Goal: Information Seeking & Learning: Learn about a topic

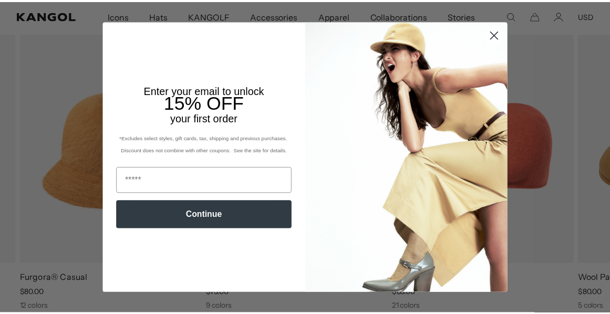
scroll to position [0, 216]
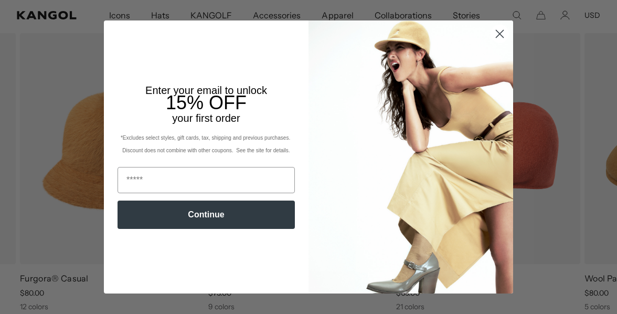
click at [491, 39] on circle "Close dialog" at bounding box center [499, 33] width 17 height 17
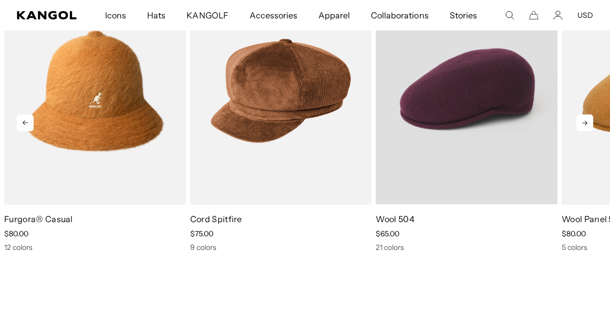
scroll to position [0, 0]
click at [389, 248] on div "21 colors" at bounding box center [466, 247] width 182 height 9
click at [496, 113] on video "Wool 504" at bounding box center [466, 90] width 182 height 227
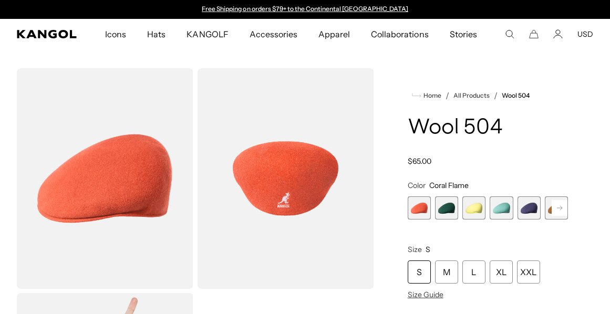
click at [574, 78] on div "Home / All Products / Wool 504 Wool 504 Regular price $65.00 Regular price Sale…" at bounding box center [487, 290] width 211 height 445
click at [561, 203] on rect at bounding box center [559, 208] width 16 height 16
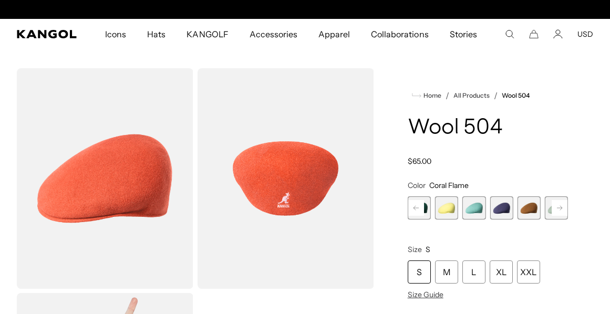
scroll to position [0, 216]
click at [557, 202] on rect at bounding box center [559, 208] width 16 height 16
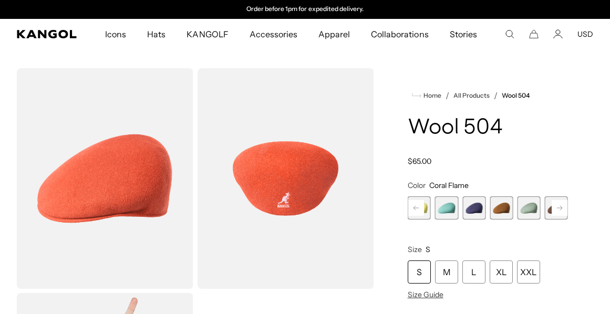
click at [560, 204] on rect at bounding box center [559, 208] width 16 height 16
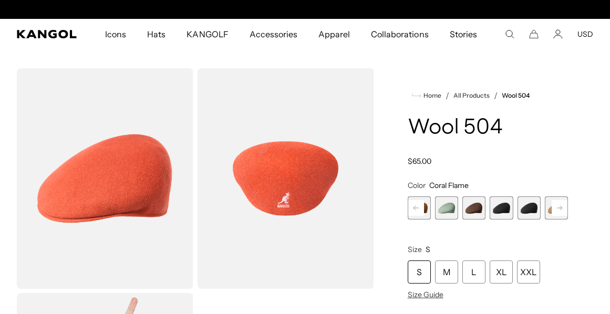
click at [560, 208] on icon at bounding box center [559, 208] width 5 height 4
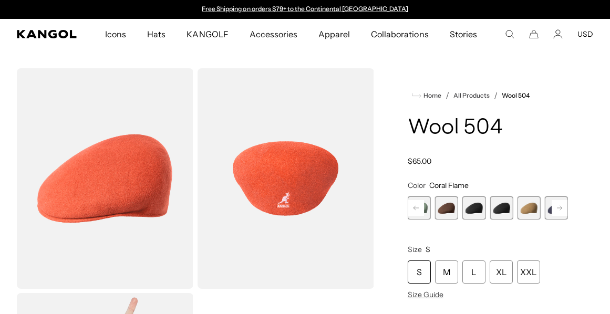
click at [560, 208] on icon at bounding box center [559, 208] width 5 height 4
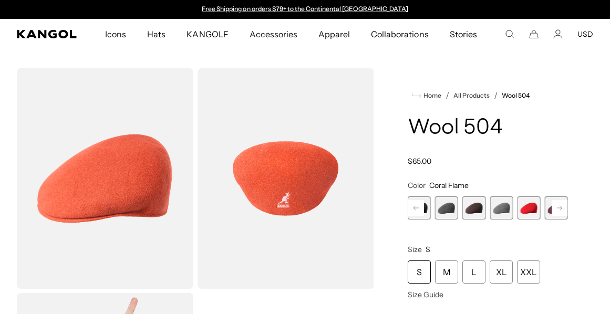
click at [560, 208] on icon at bounding box center [559, 208] width 5 height 4
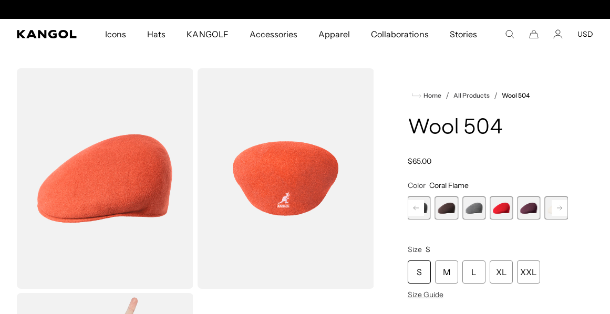
scroll to position [0, 216]
click at [500, 207] on span "16 of 21" at bounding box center [500, 207] width 23 height 23
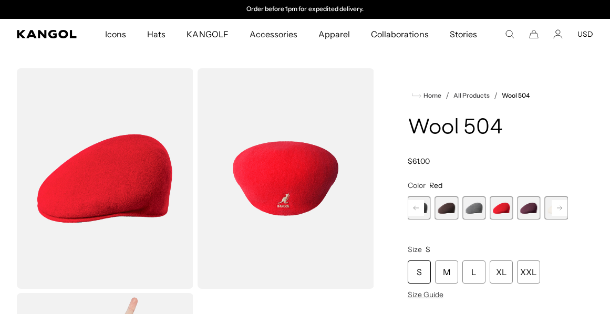
click at [567, 205] on rect at bounding box center [559, 208] width 16 height 16
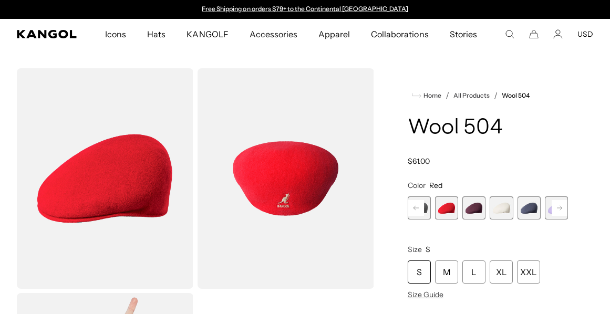
click at [564, 207] on rect at bounding box center [559, 208] width 16 height 16
click at [564, 207] on span "21 of 21" at bounding box center [555, 207] width 23 height 23
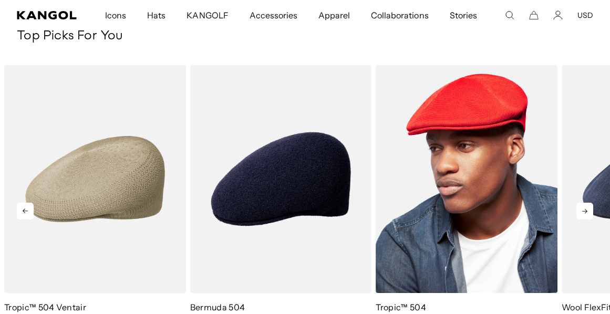
scroll to position [1340, 0]
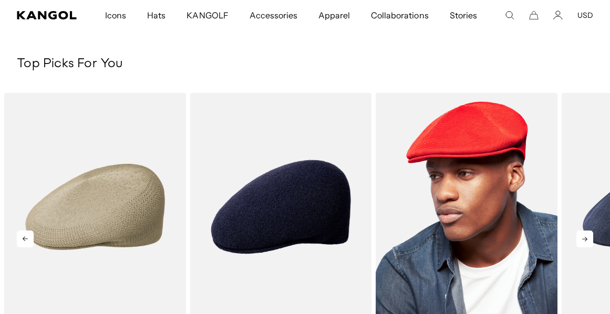
click at [479, 152] on img "3 of 5" at bounding box center [466, 207] width 182 height 228
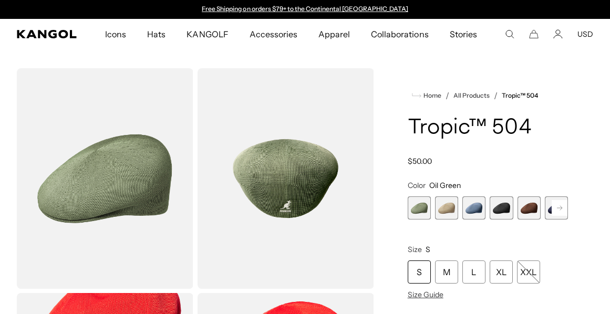
click at [557, 207] on rect at bounding box center [559, 208] width 16 height 16
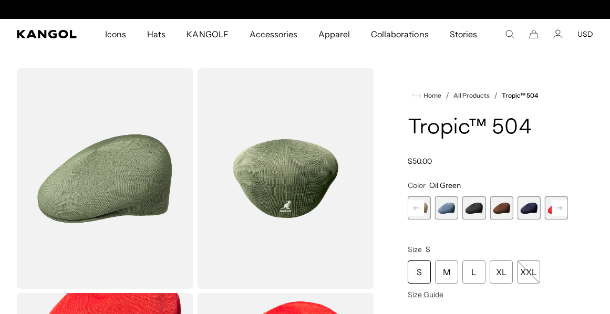
click at [558, 207] on rect at bounding box center [559, 208] width 16 height 16
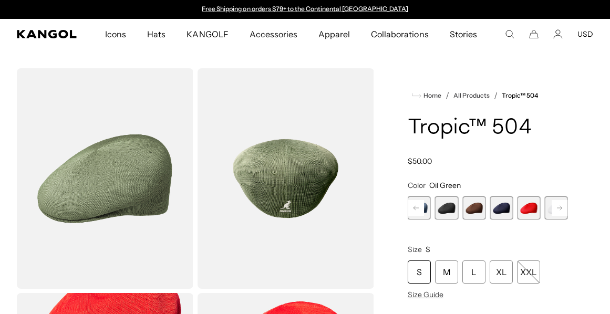
click at [560, 209] on rect at bounding box center [559, 208] width 16 height 16
click at [560, 209] on div "Previous Next Oil Green Variant sold out or unavailable Beige Variant sold out …" at bounding box center [487, 207] width 160 height 23
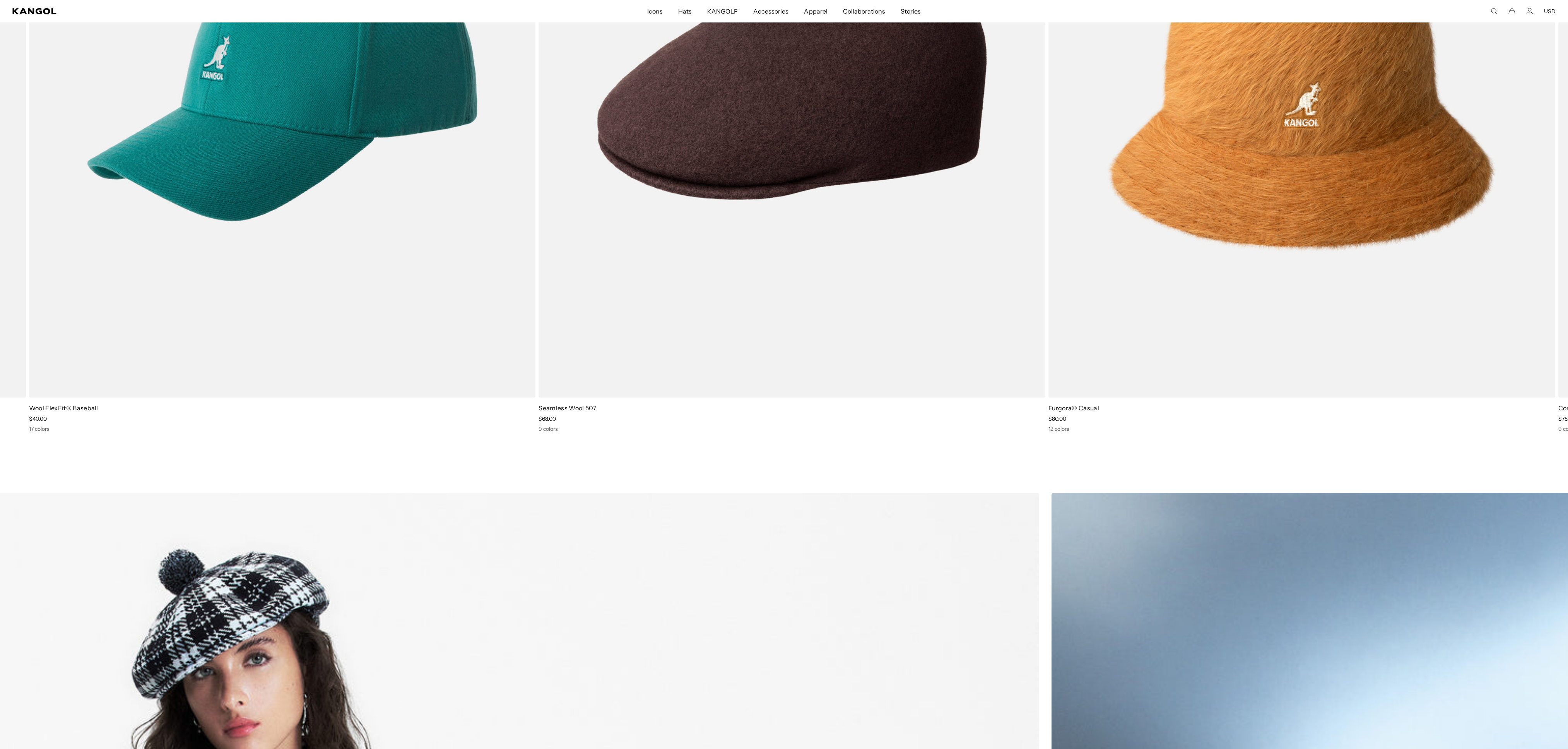
scroll to position [0, 159]
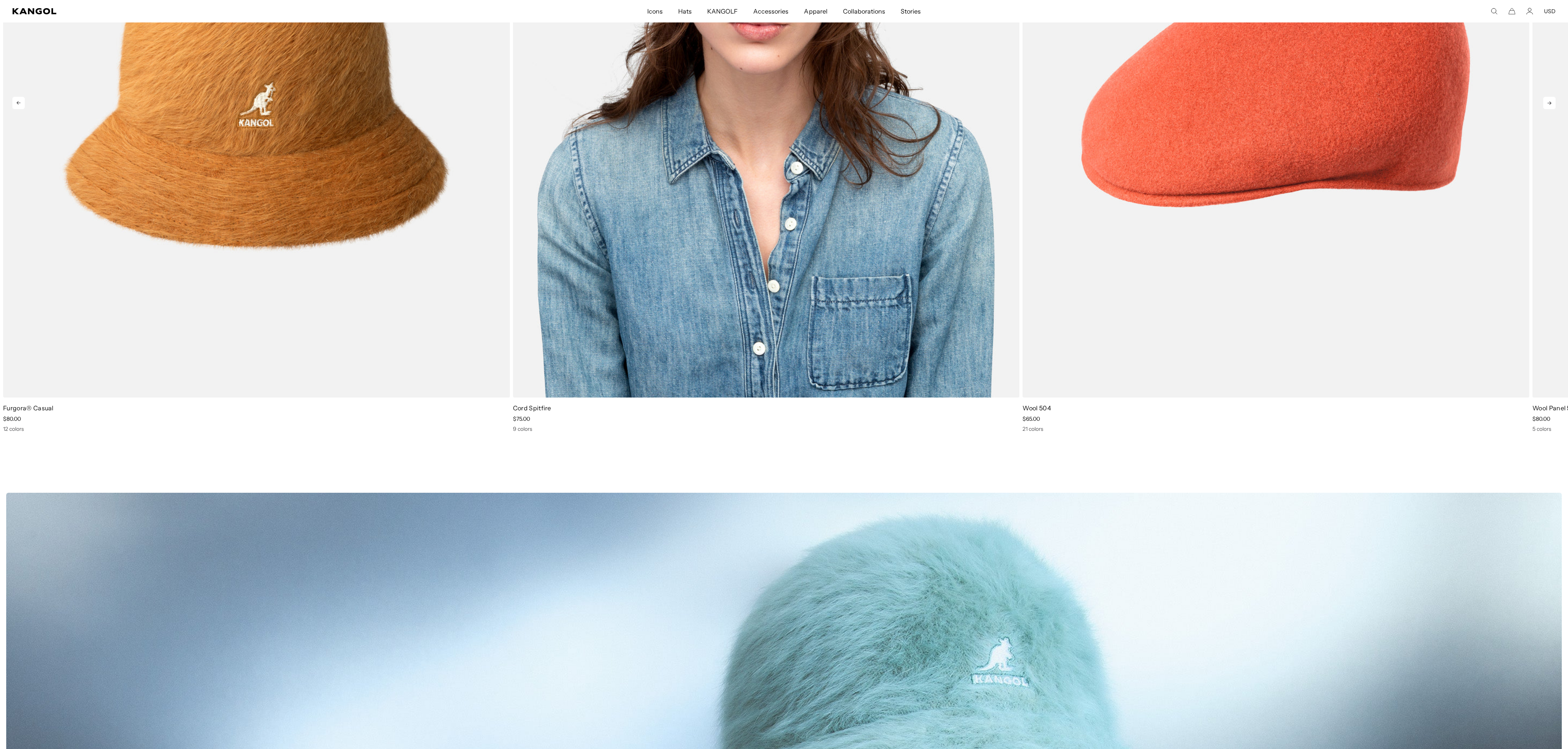
drag, startPoint x: 472, startPoint y: 2, endPoint x: 930, endPoint y: 426, distance: 624.1
click at [449, 231] on div "9 colors" at bounding box center [766, 428] width 507 height 7
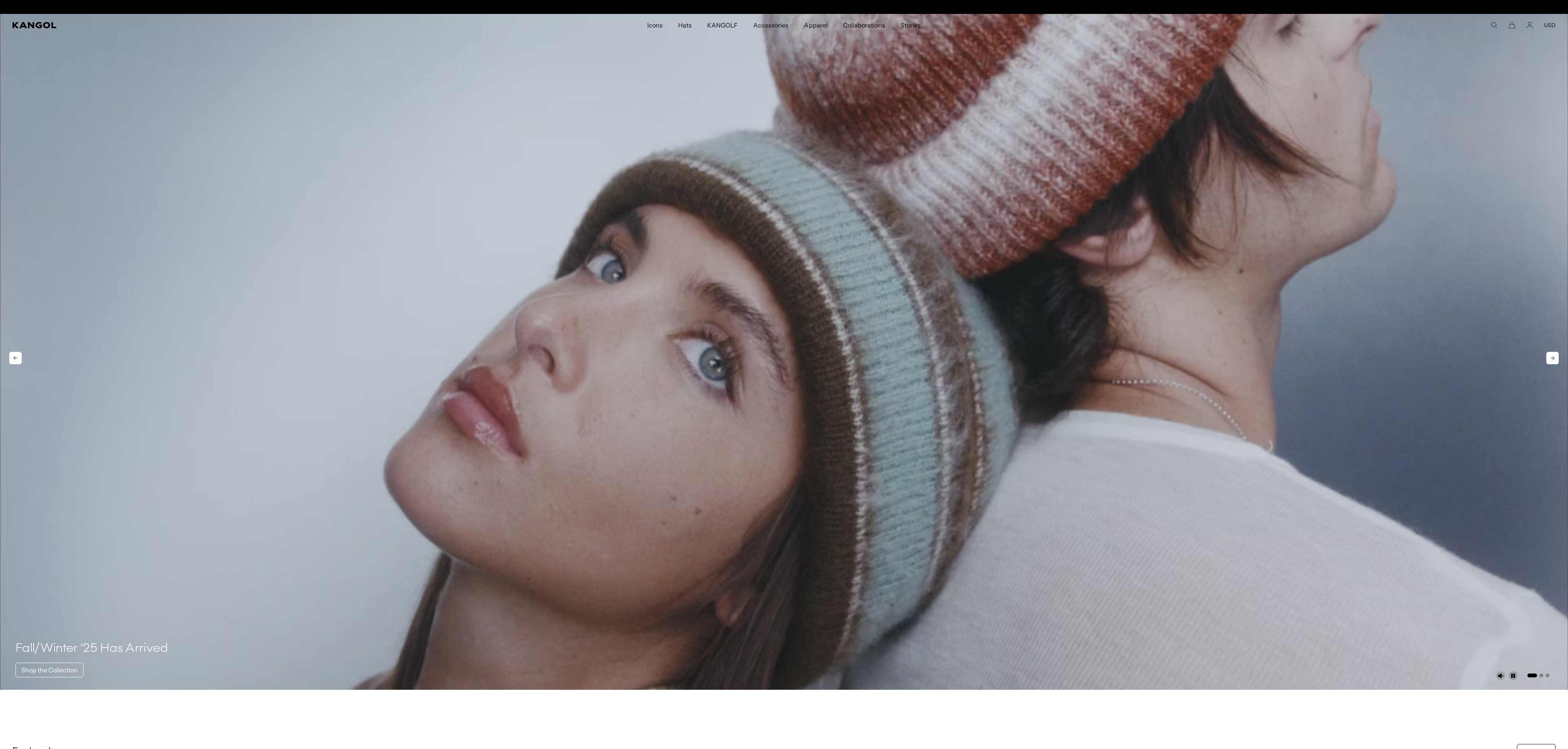
scroll to position [0, 0]
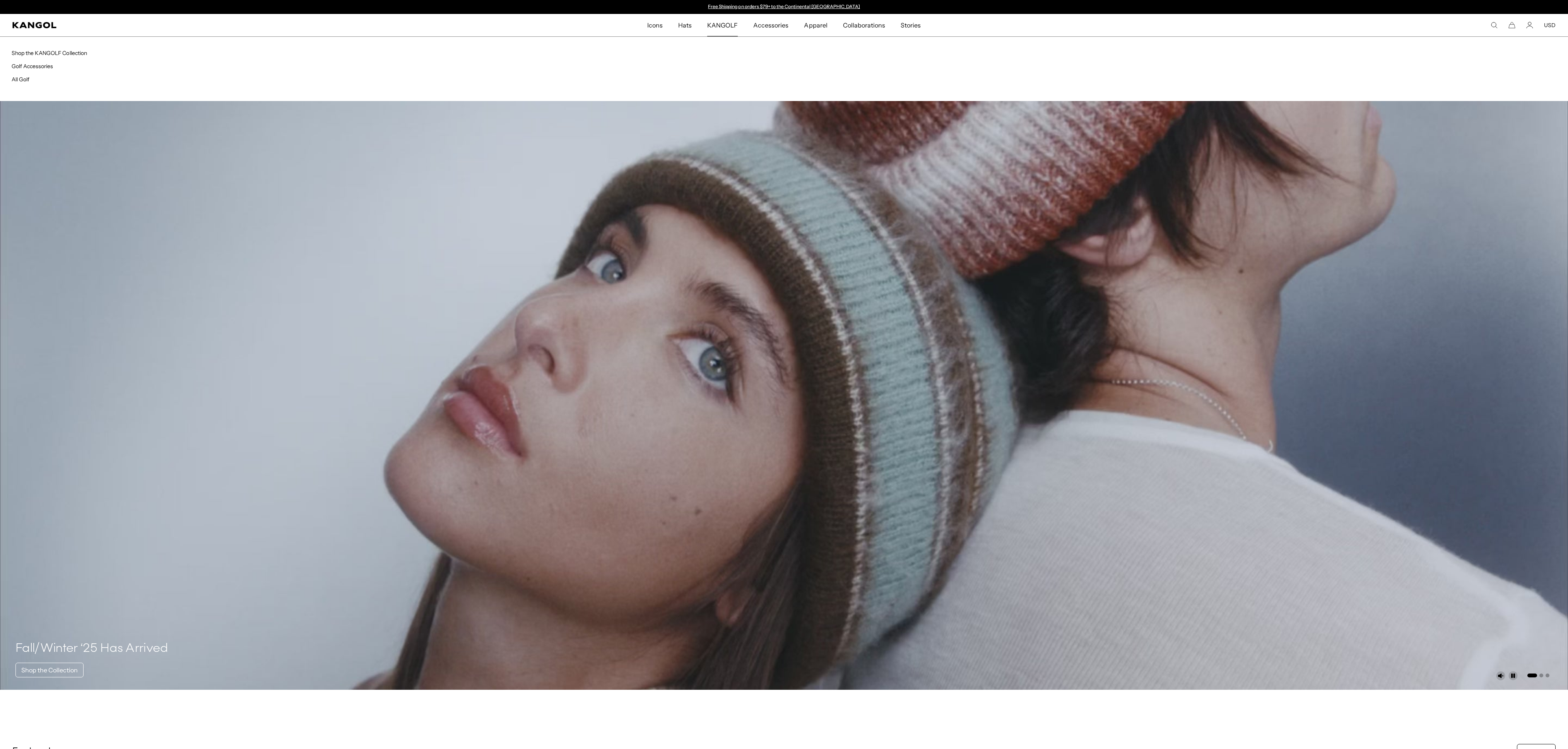
click at [449, 27] on span "KANGOLF" at bounding box center [722, 25] width 30 height 22
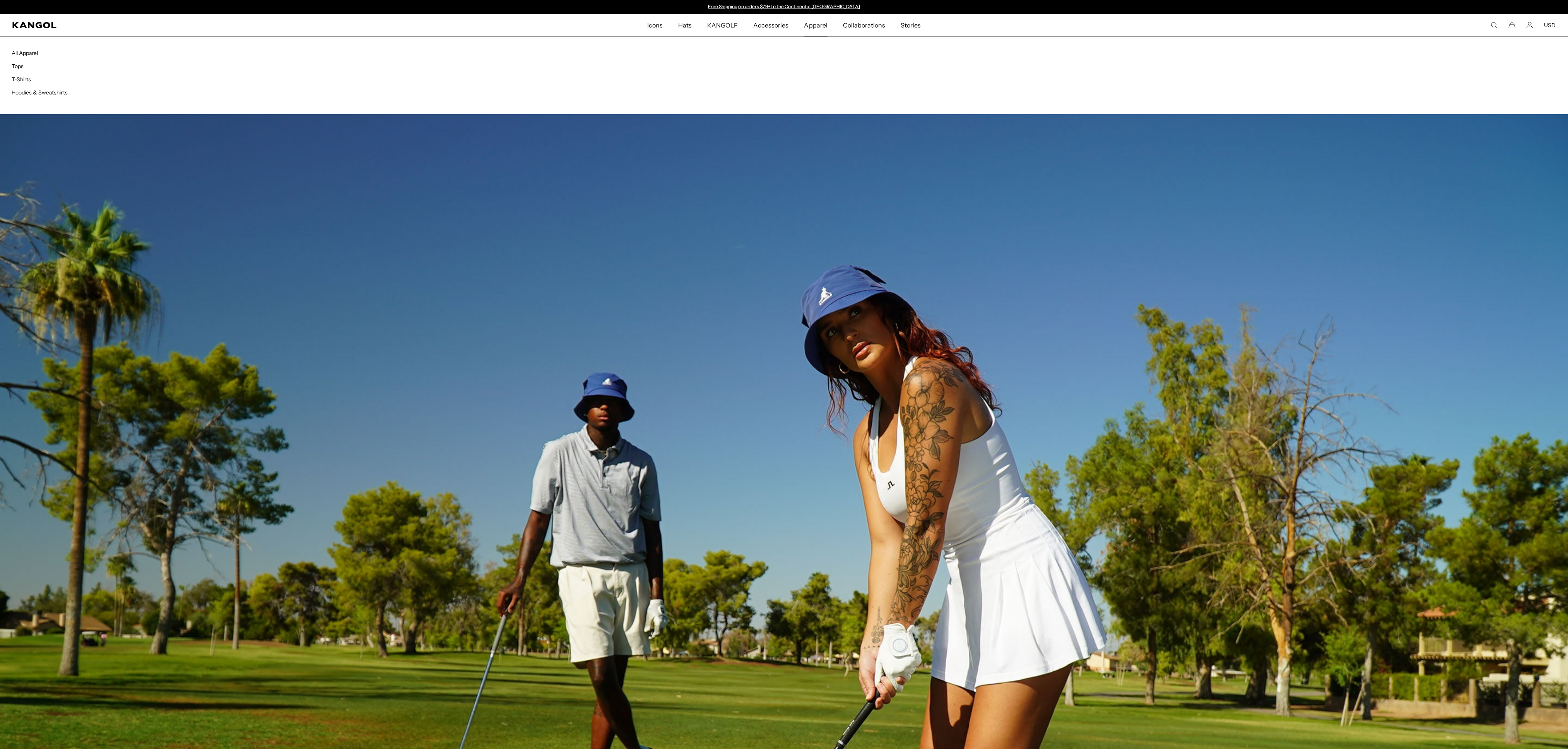
click at [815, 24] on span "Apparel" at bounding box center [816, 25] width 24 height 22
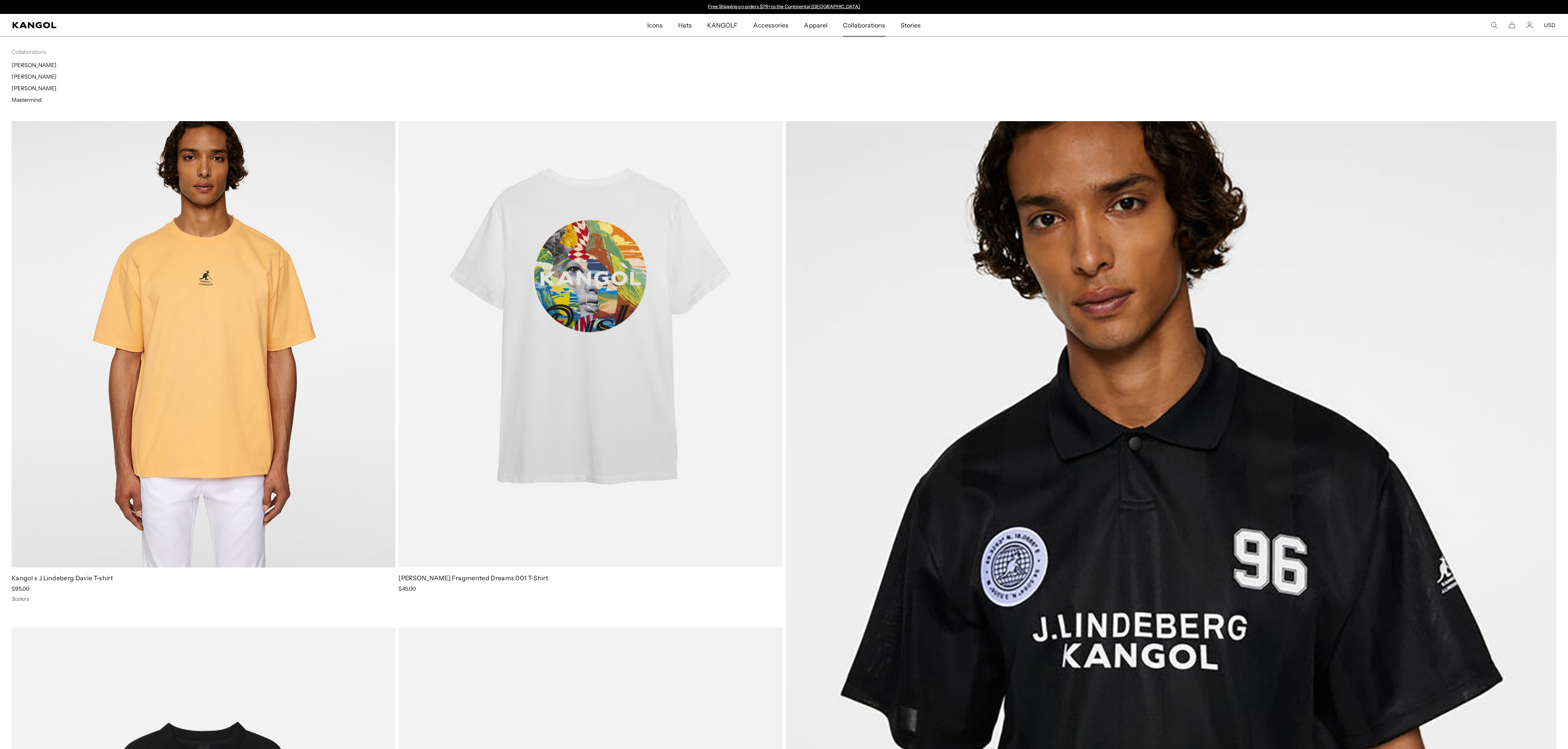
click at [855, 24] on span "Collaborations" at bounding box center [864, 25] width 42 height 22
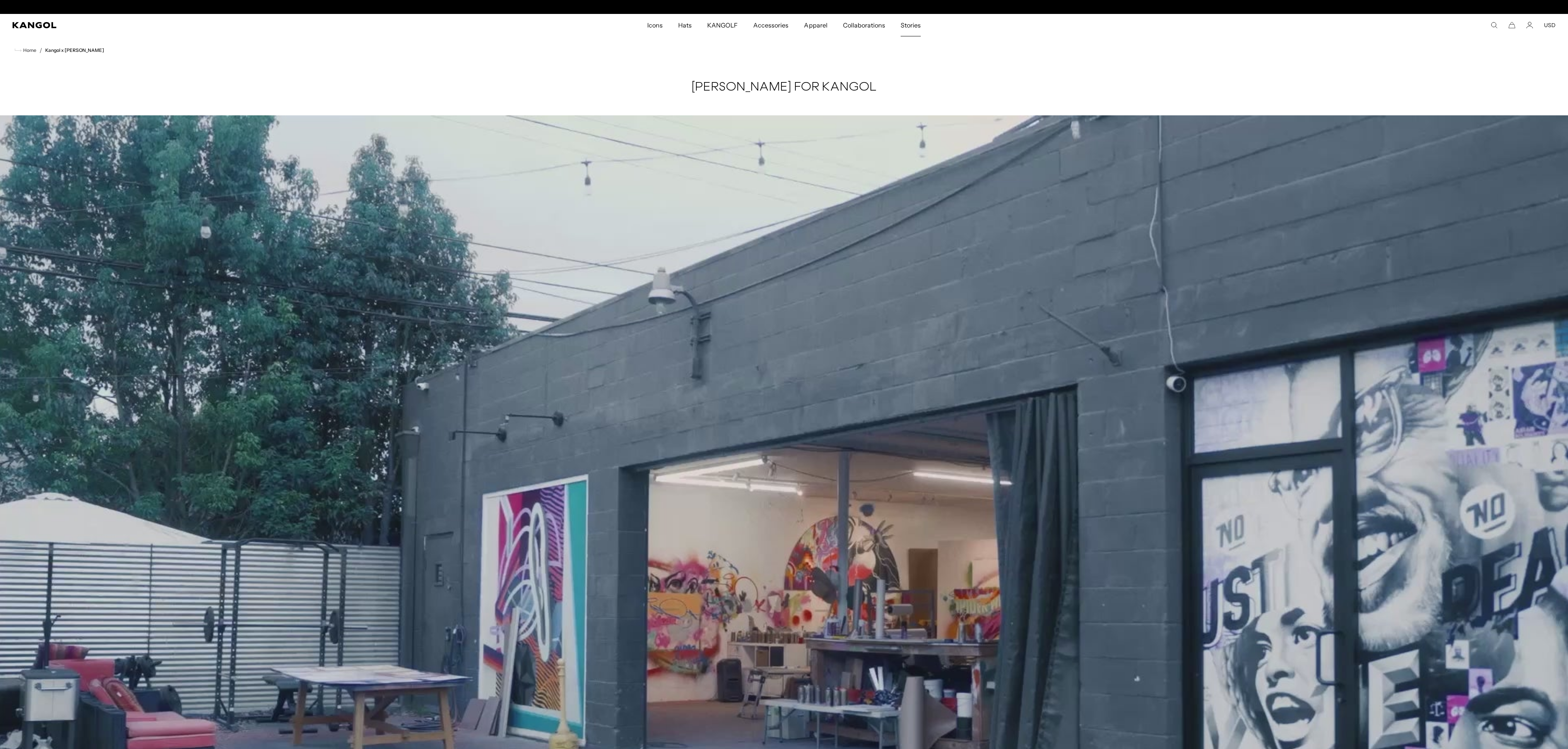
click at [906, 21] on span "Stories" at bounding box center [910, 25] width 20 height 22
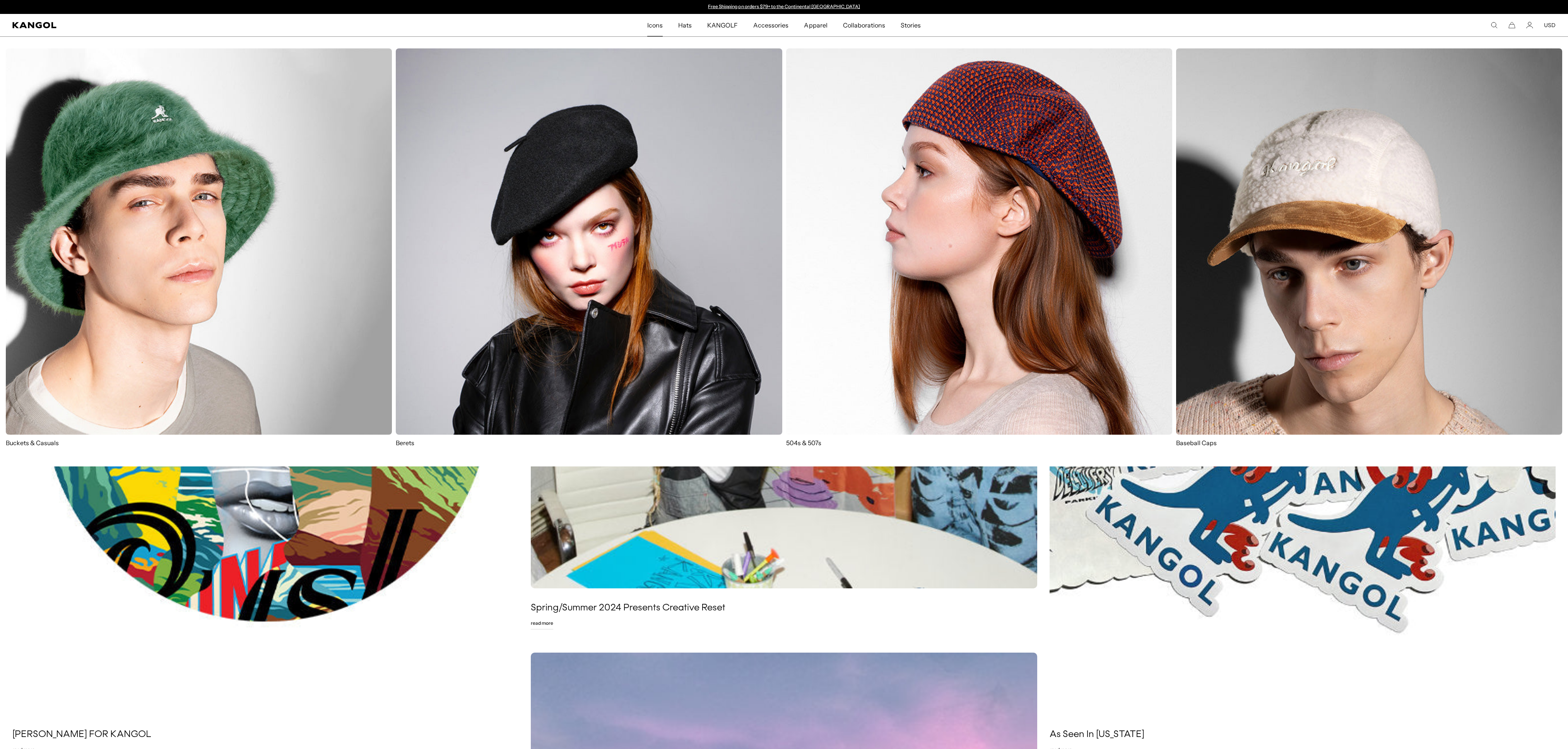
click at [660, 24] on span "Icons" at bounding box center [654, 25] width 15 height 22
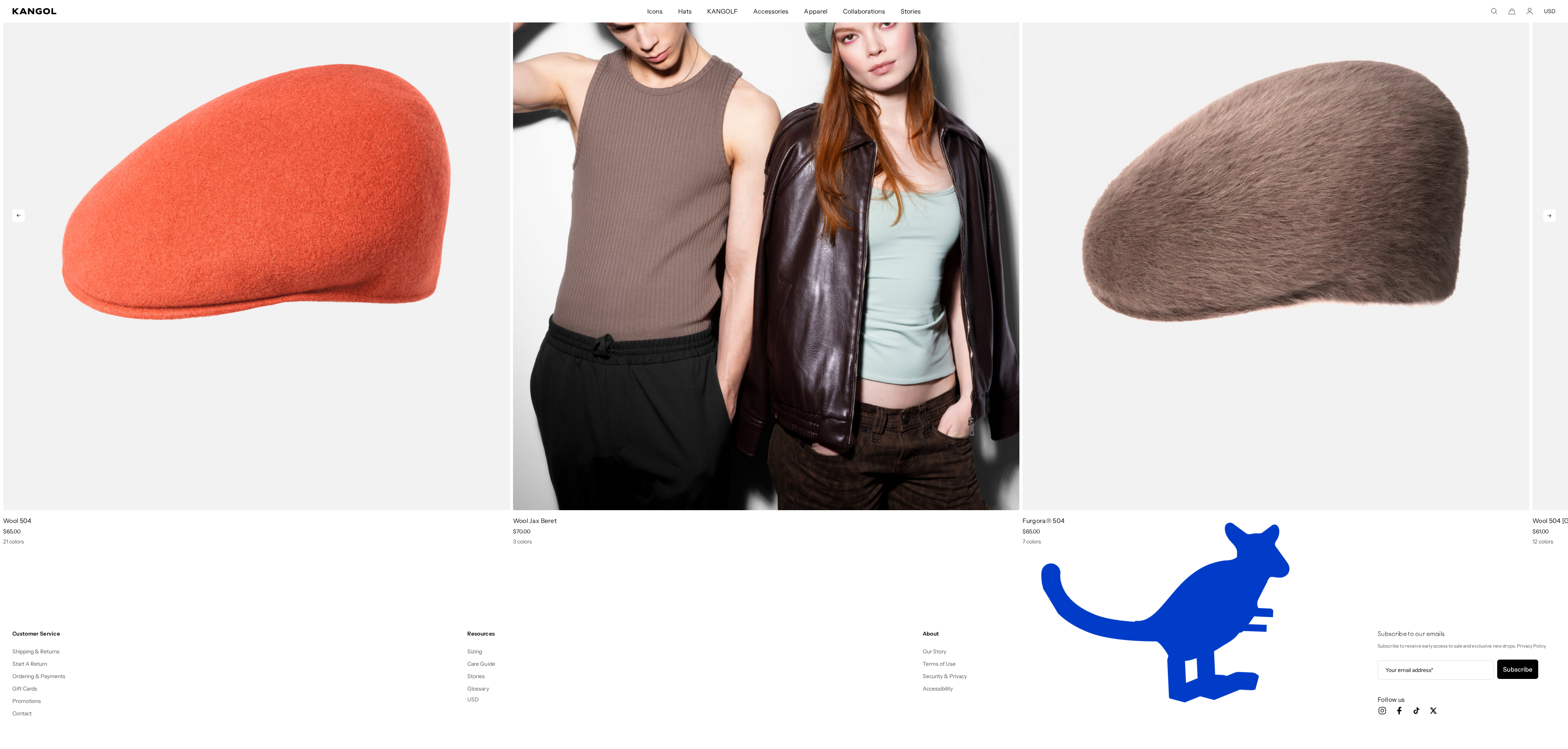
click at [650, 377] on img "2 of 5" at bounding box center [766, 192] width 507 height 636
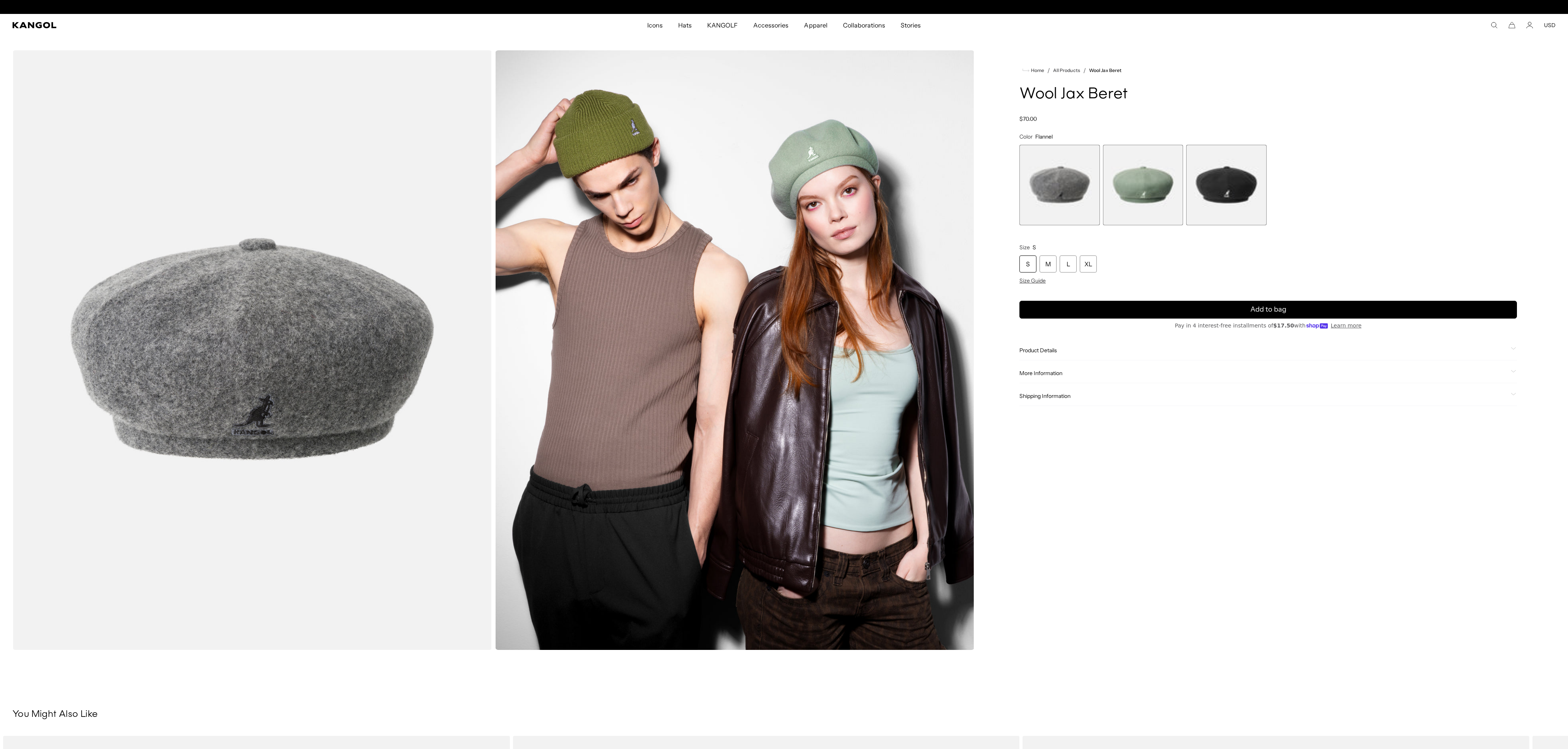
scroll to position [0, 159]
click at [1072, 182] on span "1 of 3" at bounding box center [1060, 184] width 80 height 80
click at [1135, 192] on span "2 of 3" at bounding box center [1143, 184] width 80 height 80
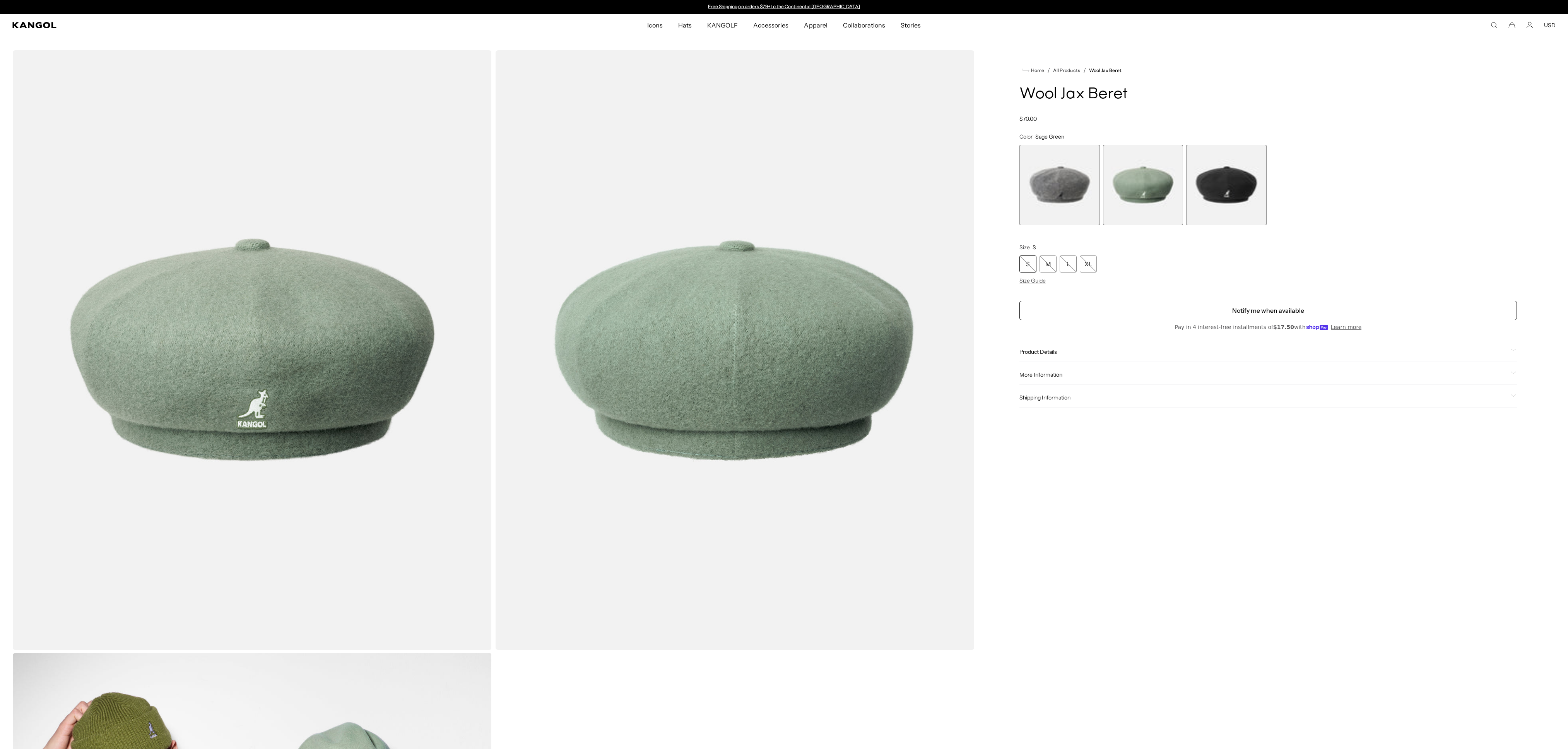
click at [1214, 192] on span "3 of 3" at bounding box center [1226, 184] width 80 height 80
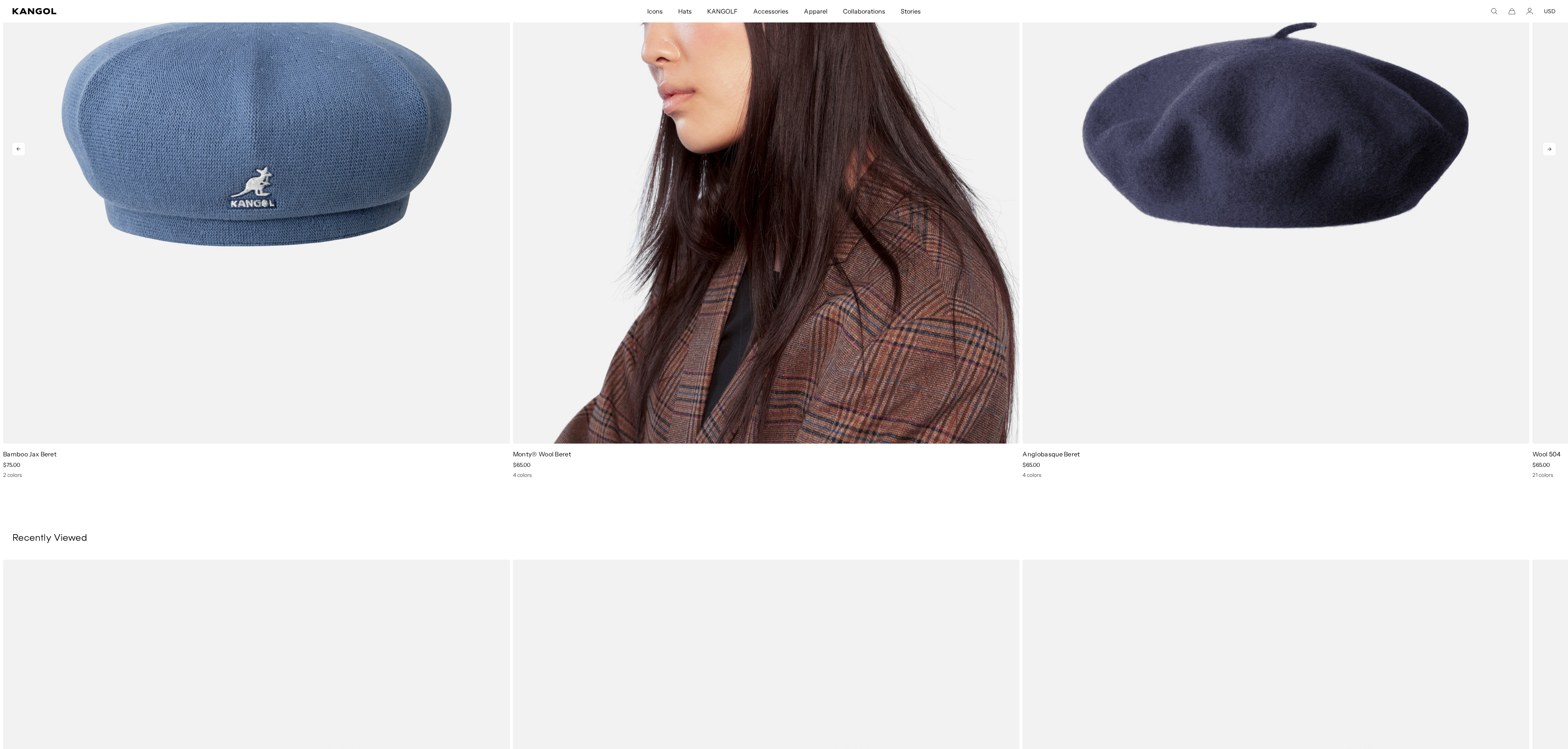
click at [727, 289] on img "2 of 5" at bounding box center [766, 125] width 507 height 636
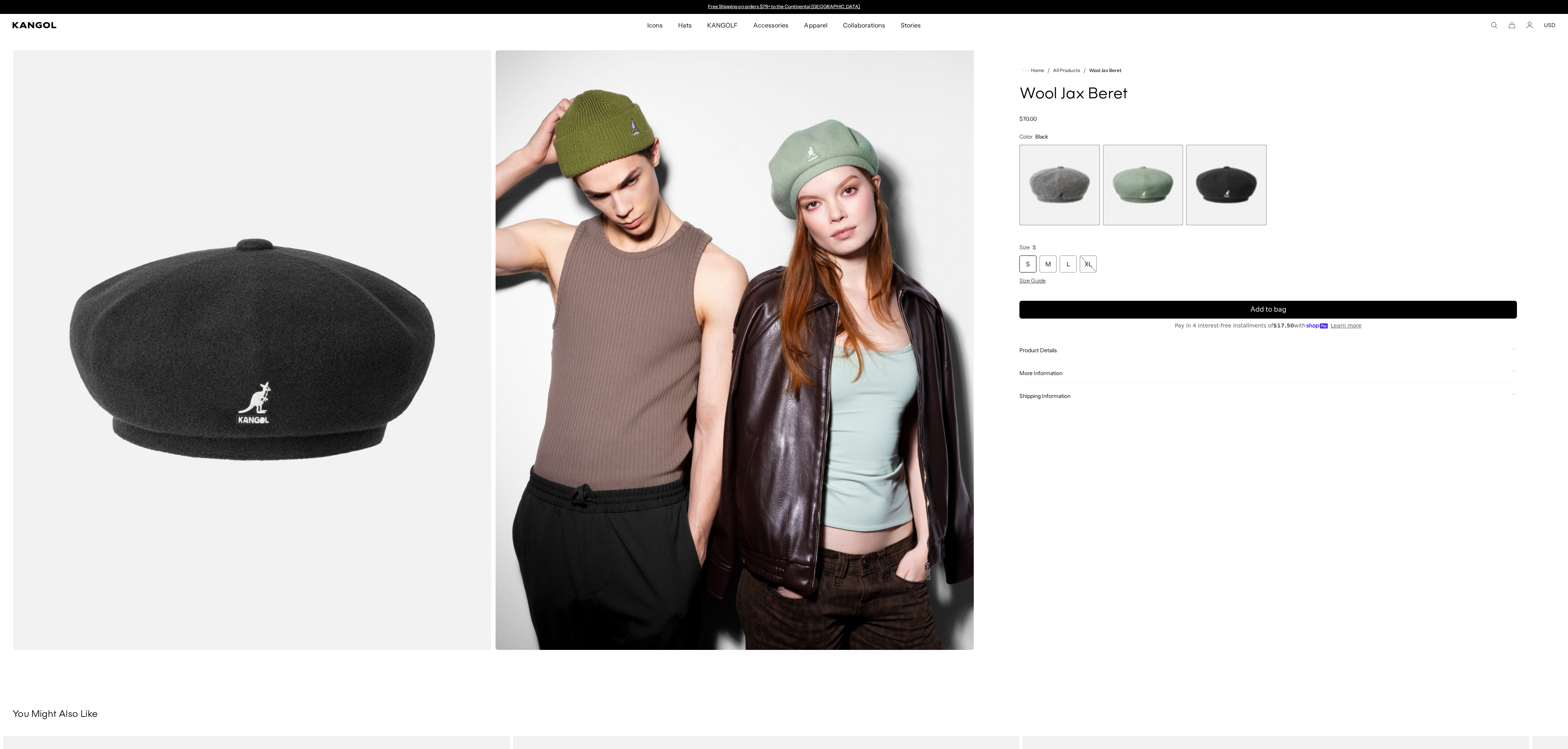
scroll to position [929, 0]
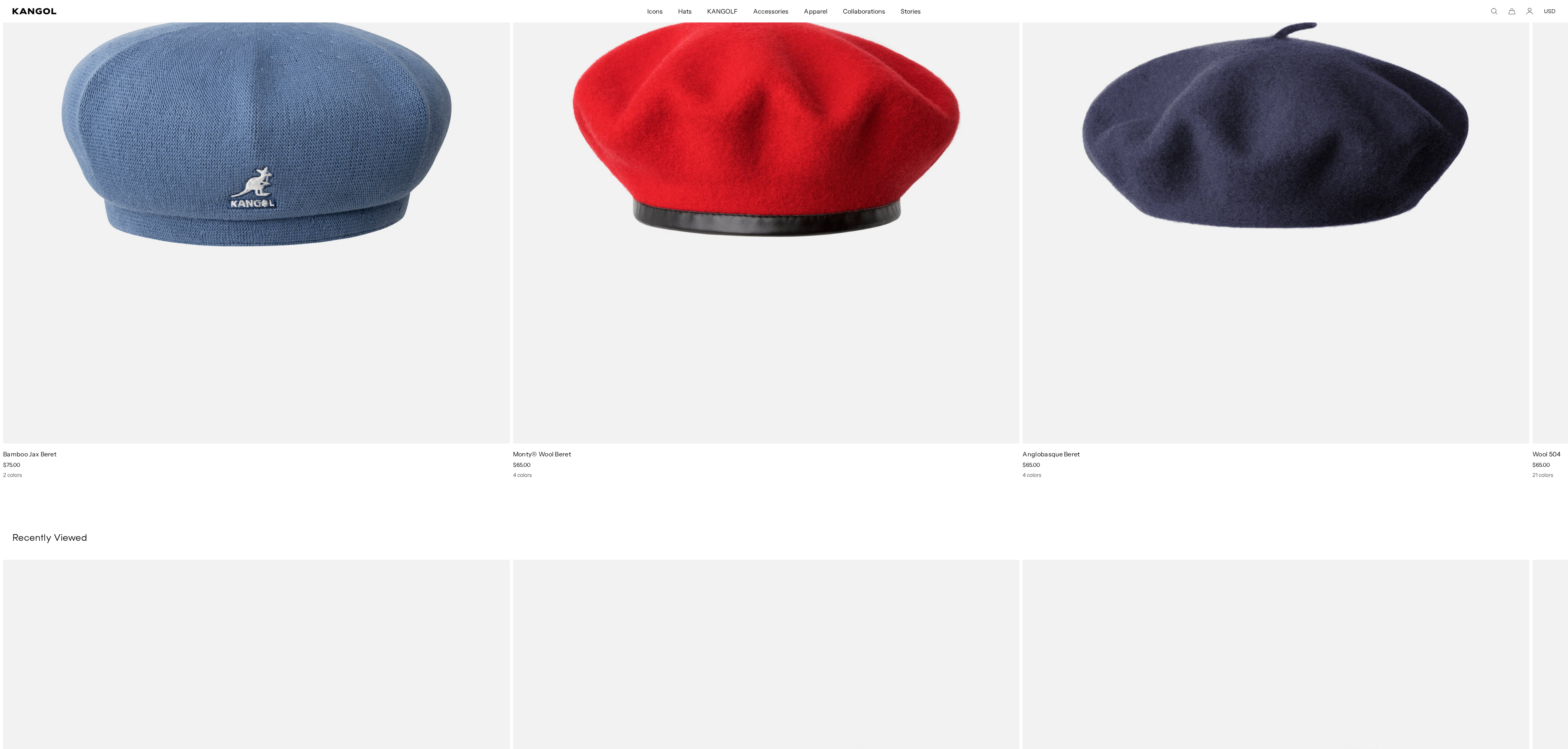
click at [0, 0] on img "1 of 5" at bounding box center [0, 0] width 0 height 0
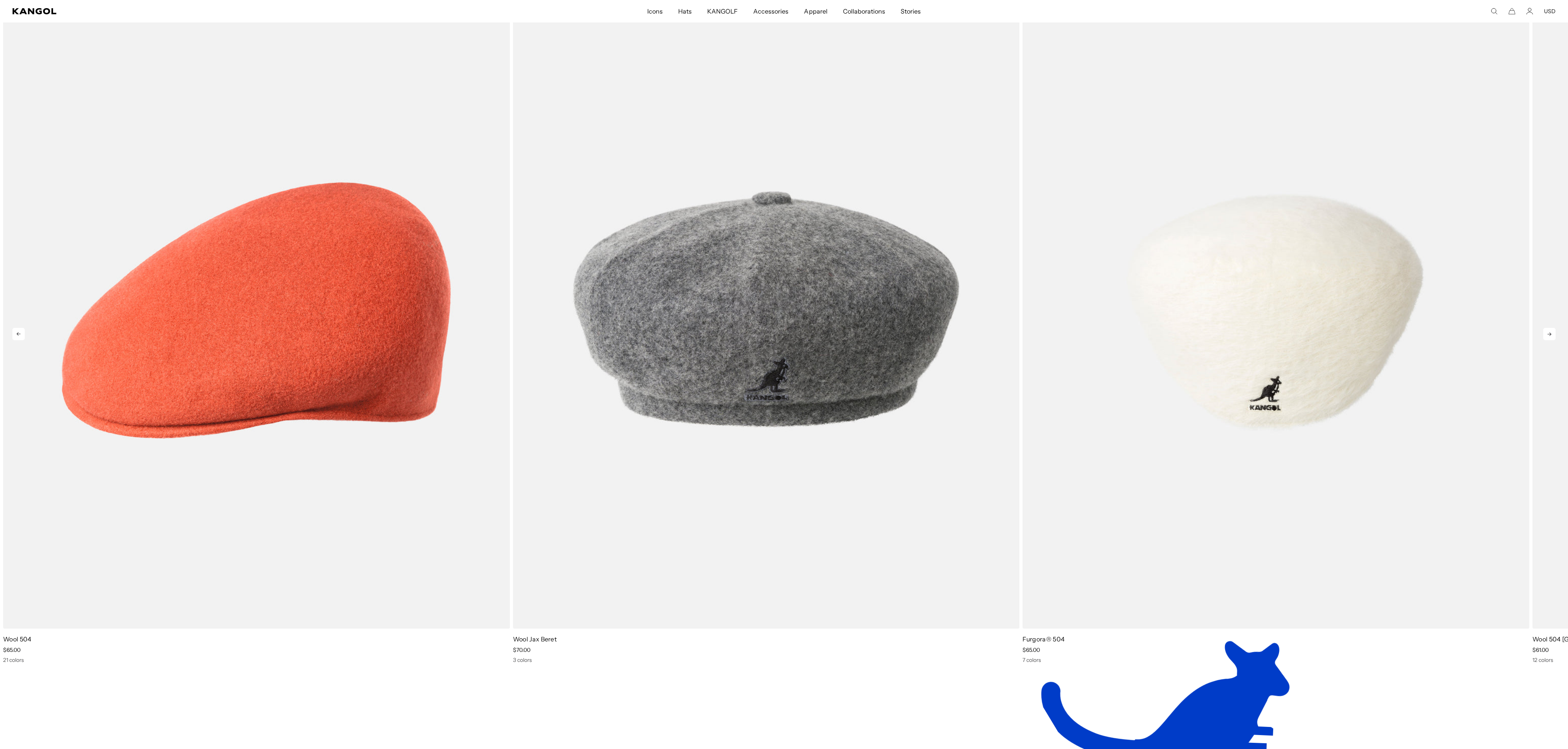
click at [1172, 264] on img "3 of 5" at bounding box center [1276, 310] width 507 height 636
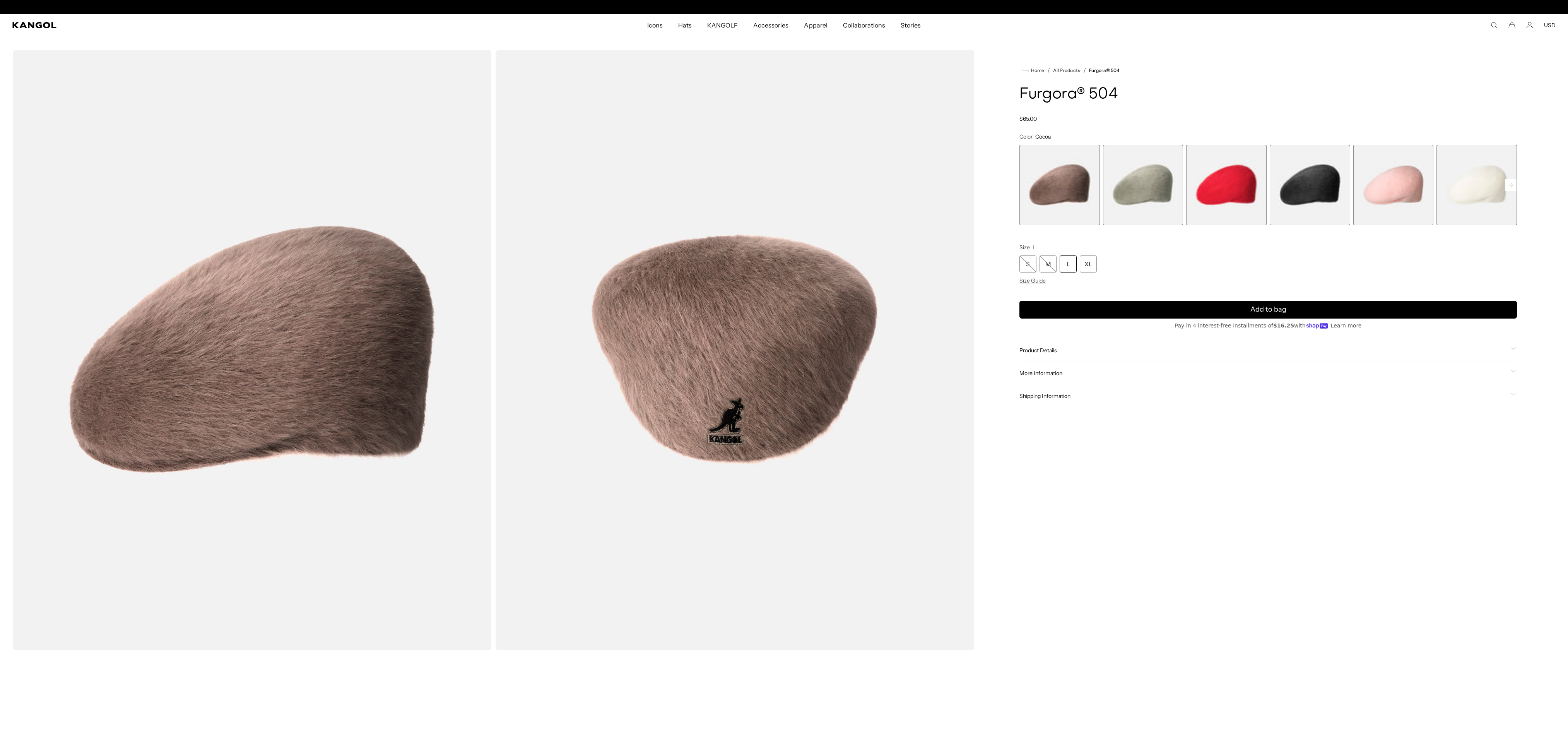
scroll to position [0, 159]
click at [1296, 200] on span "4 of 7" at bounding box center [1309, 184] width 80 height 80
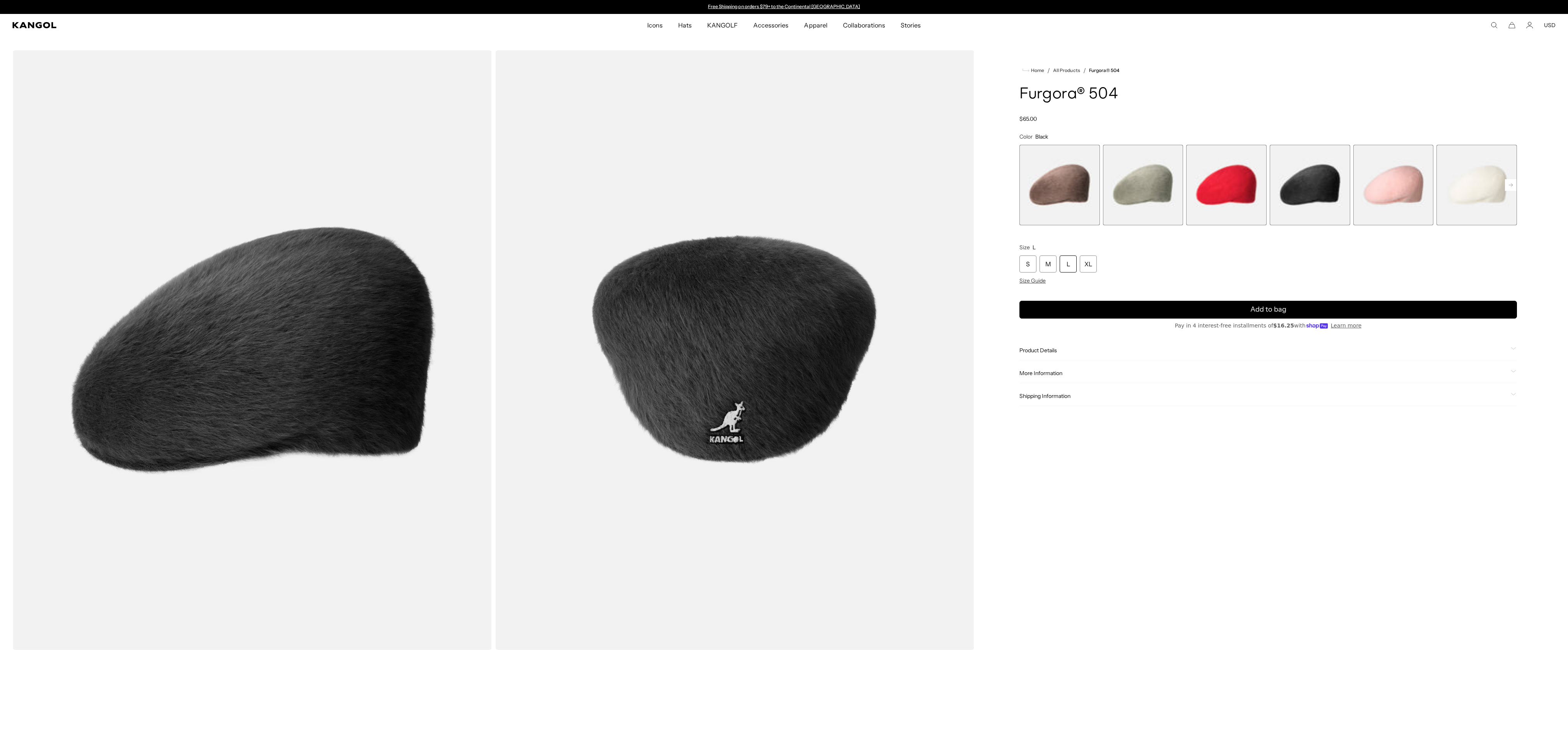
click at [1029, 376] on span "More Information" at bounding box center [1264, 372] width 489 height 7
click at [1031, 347] on span "Product Details" at bounding box center [1264, 349] width 489 height 7
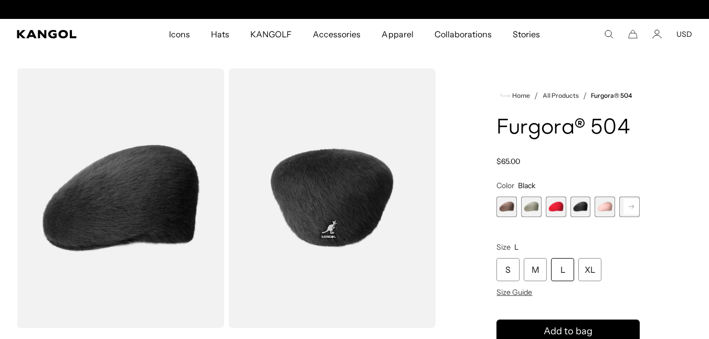
scroll to position [0, 0]
drag, startPoint x: 2016, startPoint y: 0, endPoint x: 460, endPoint y: 113, distance: 1560.4
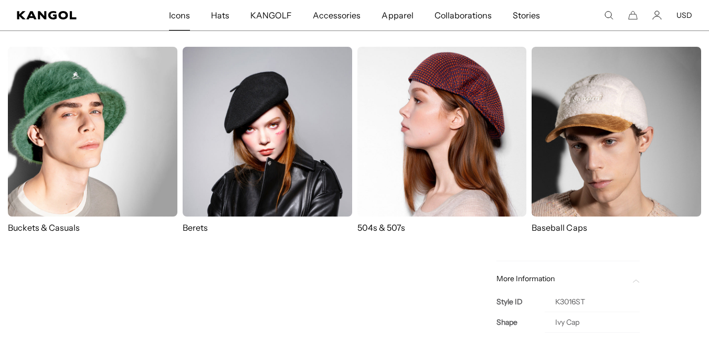
click at [184, 13] on span "Icons" at bounding box center [179, 15] width 21 height 30
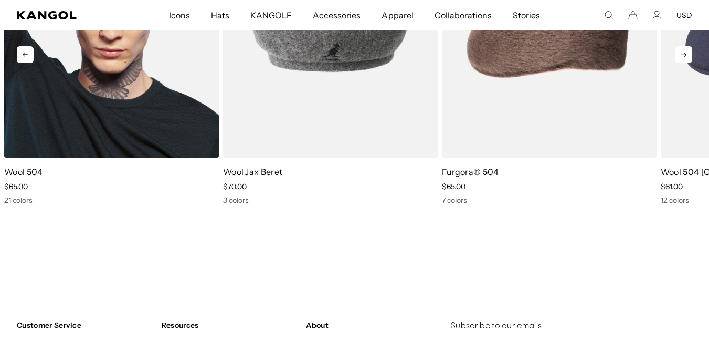
scroll to position [1733, 0]
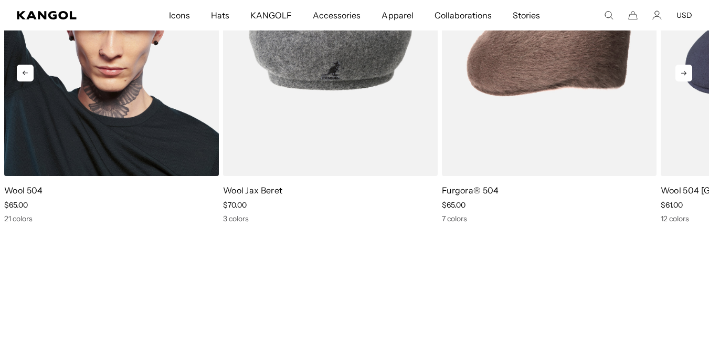
click at [143, 156] on img "1 of 5" at bounding box center [111, 40] width 215 height 269
